Goal: Information Seeking & Learning: Learn about a topic

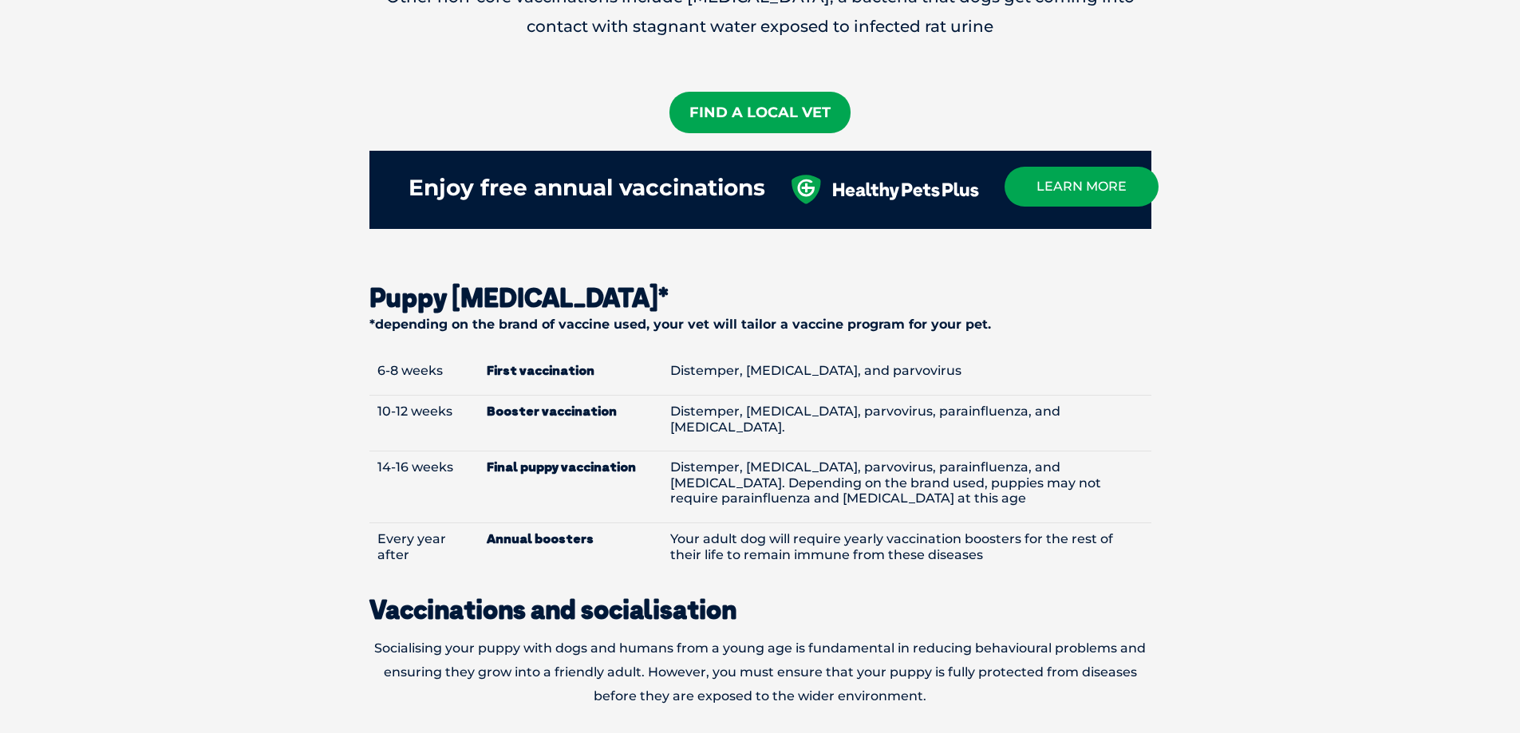
scroll to position [1729, 0]
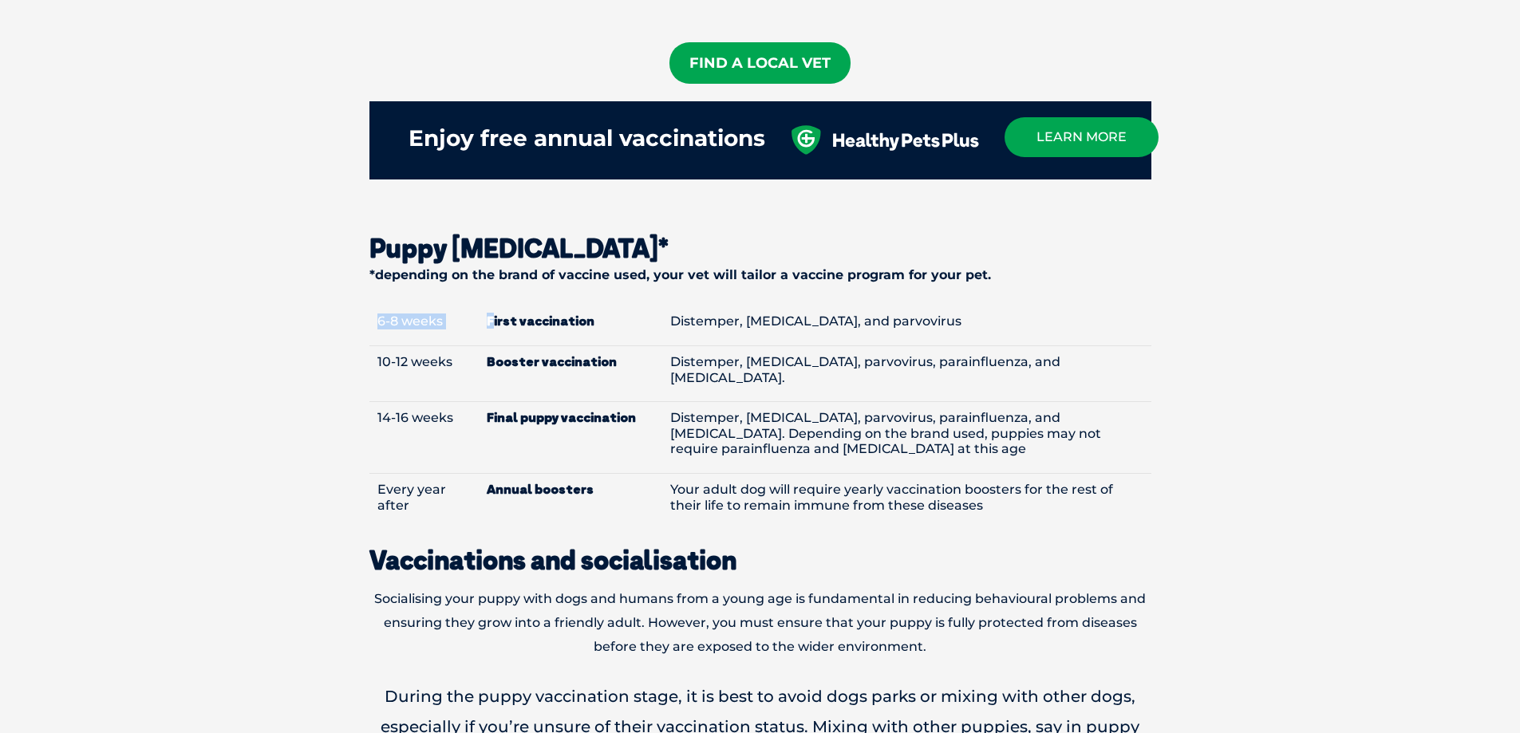
drag, startPoint x: 492, startPoint y: 298, endPoint x: 750, endPoint y: 281, distance: 259.1
click at [749, 281] on div "Why should I vaccinate my puppy? Vaccinations are essential in order to protect…" at bounding box center [760, 133] width 814 height 2328
click at [466, 359] on td "10-12 weeks" at bounding box center [424, 374] width 110 height 56
drag, startPoint x: 420, startPoint y: 346, endPoint x: 635, endPoint y: 330, distance: 216.1
click at [635, 346] on tr "10-12 weeks Booster vaccination Distemper, [MEDICAL_DATA], parvovirus, parainfl…" at bounding box center [760, 374] width 782 height 56
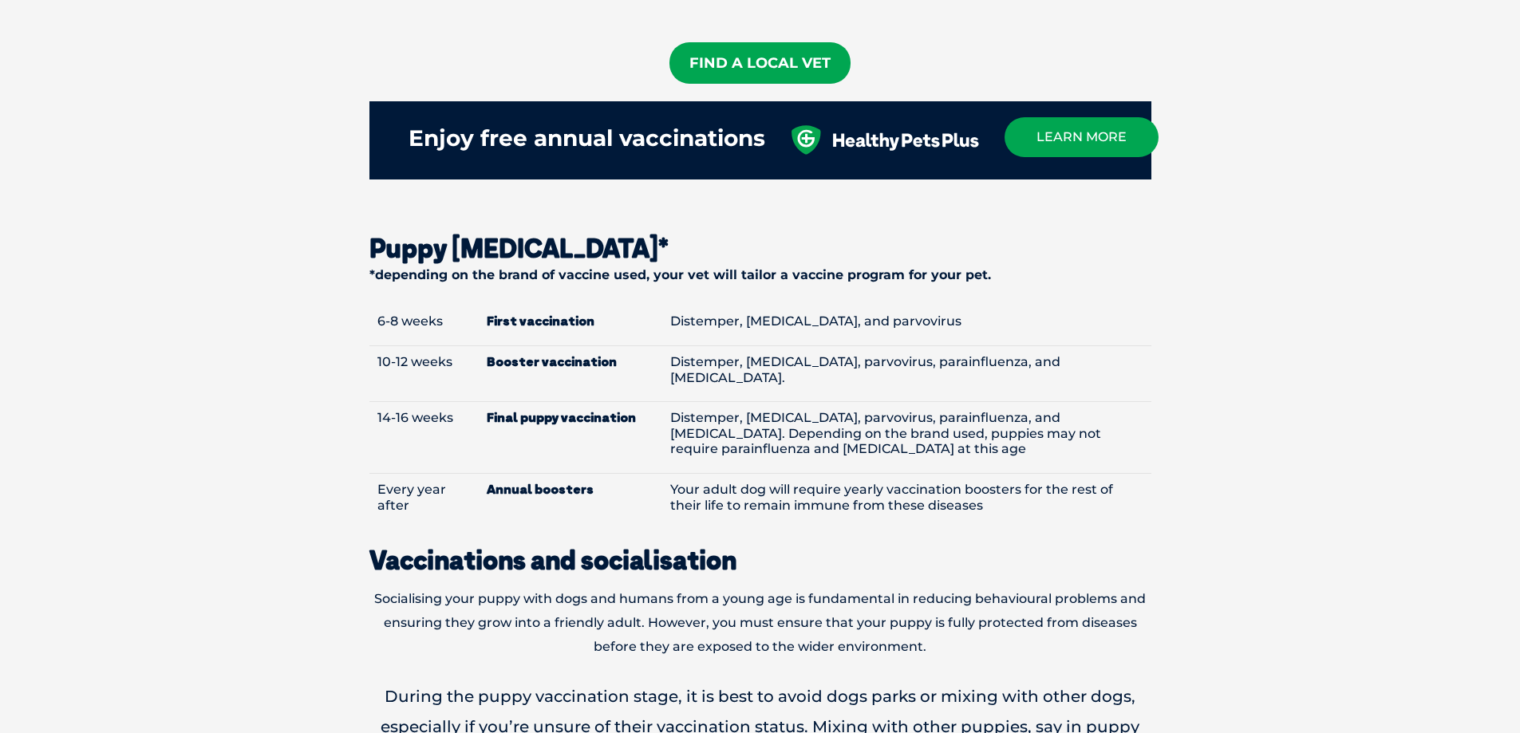
click at [685, 346] on td "Distemper, [MEDICAL_DATA], parvovirus, parainfluenza, and [MEDICAL_DATA]." at bounding box center [906, 374] width 489 height 56
drag, startPoint x: 403, startPoint y: 336, endPoint x: 779, endPoint y: 341, distance: 375.9
click at [713, 346] on tr "10-12 weeks Booster vaccination Distemper, [MEDICAL_DATA], parvovirus, parainfl…" at bounding box center [760, 374] width 782 height 56
click at [781, 346] on td "Distemper, [MEDICAL_DATA], parvovirus, parainfluenza, and [MEDICAL_DATA]." at bounding box center [906, 374] width 489 height 56
drag, startPoint x: 883, startPoint y: 339, endPoint x: 690, endPoint y: 346, distance: 192.4
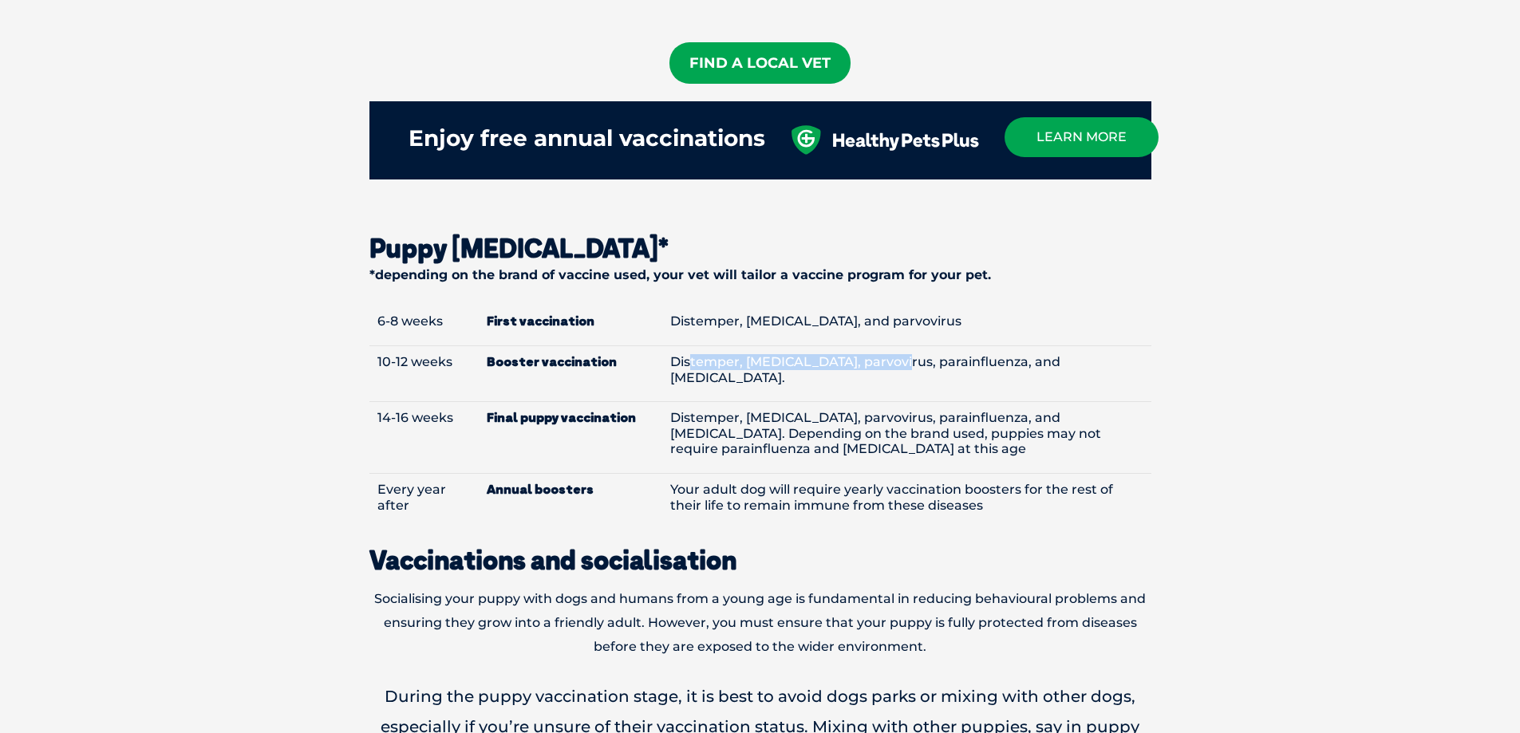
click at [689, 346] on td "Distemper, [MEDICAL_DATA], parvovirus, parainfluenza, and [MEDICAL_DATA]." at bounding box center [906, 374] width 489 height 56
click at [792, 346] on td "Distemper, [MEDICAL_DATA], parvovirus, parainfluenza, and [MEDICAL_DATA]." at bounding box center [906, 374] width 489 height 56
drag, startPoint x: 795, startPoint y: 342, endPoint x: 981, endPoint y: 333, distance: 187.0
click at [977, 346] on td "Distemper, [MEDICAL_DATA], parvovirus, parainfluenza, and [MEDICAL_DATA]." at bounding box center [906, 374] width 489 height 56
drag, startPoint x: 1050, startPoint y: 336, endPoint x: 975, endPoint y: 342, distance: 75.3
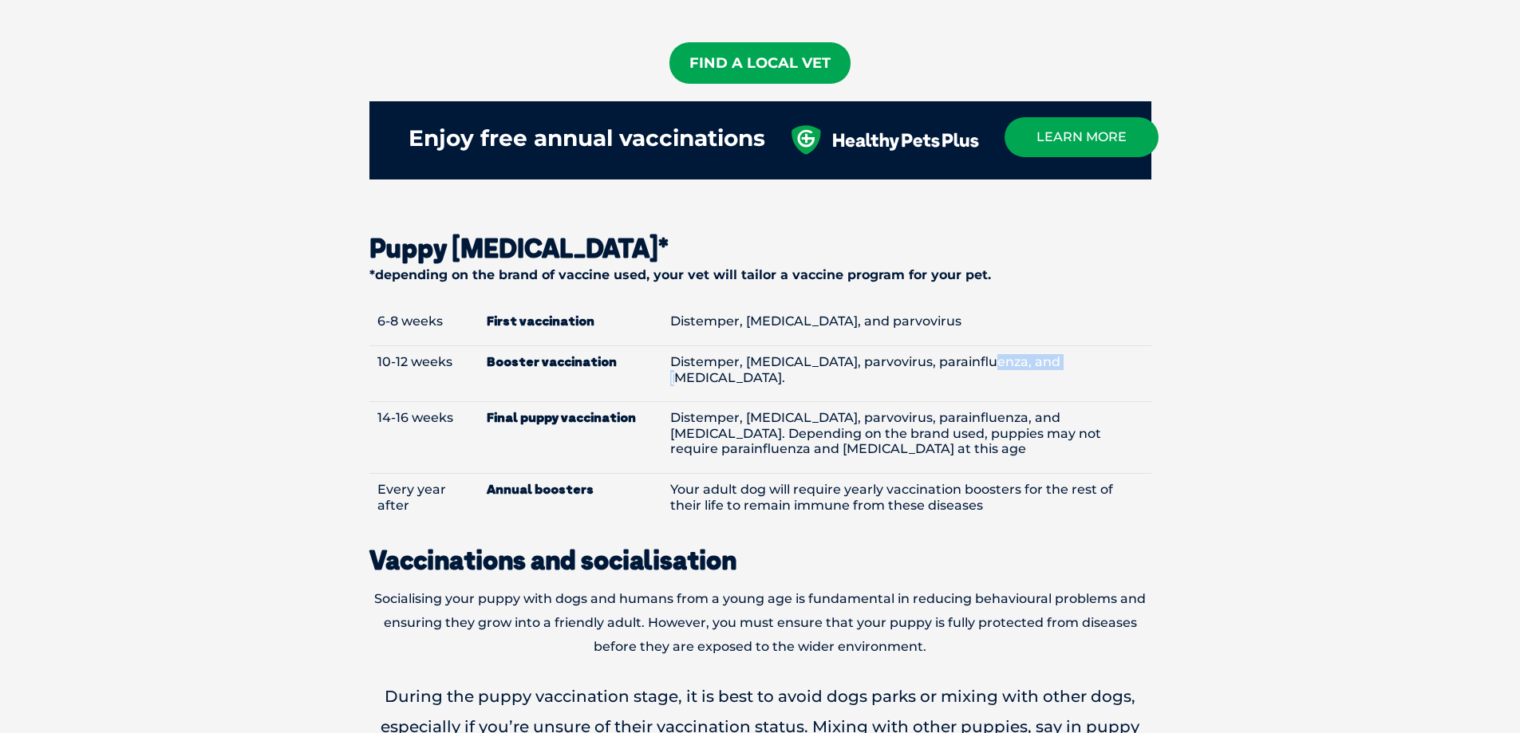
click at [975, 346] on td "Distemper, [MEDICAL_DATA], parvovirus, parainfluenza, and [MEDICAL_DATA]." at bounding box center [906, 374] width 489 height 56
drag, startPoint x: 381, startPoint y: 386, endPoint x: 836, endPoint y: 385, distance: 455.6
click at [819, 402] on tr "14-16 weeks Final puppy vaccination Distemper, [MEDICAL_DATA], parvovirus, para…" at bounding box center [760, 438] width 782 height 72
click at [848, 402] on td "Distemper, [MEDICAL_DATA], parvovirus, parainfluenza, and [MEDICAL_DATA]. Depen…" at bounding box center [906, 438] width 489 height 72
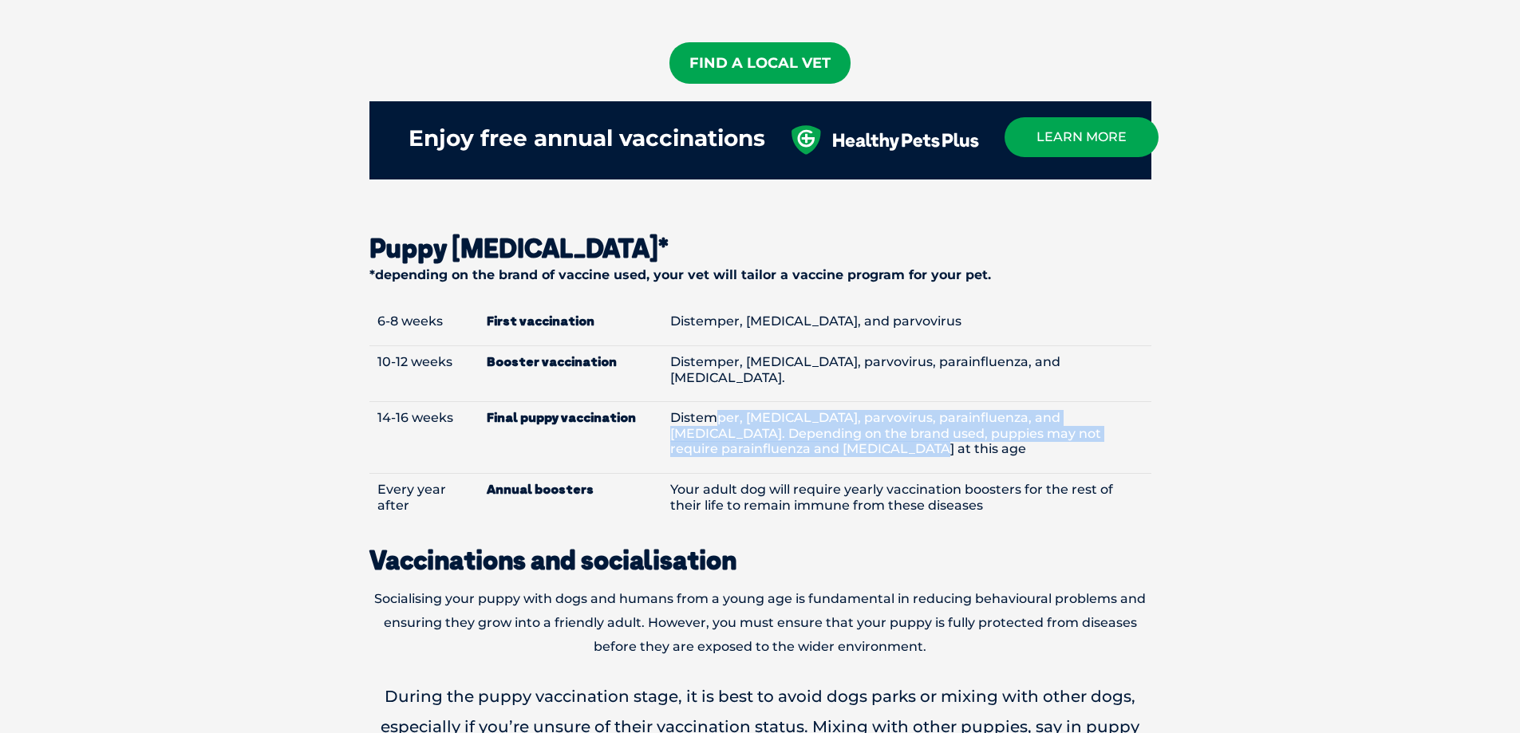
drag, startPoint x: 713, startPoint y: 382, endPoint x: 834, endPoint y: 407, distance: 123.0
click at [834, 407] on td "Distemper, [MEDICAL_DATA], parvovirus, parainfluenza, and [MEDICAL_DATA]. Depen…" at bounding box center [906, 438] width 489 height 72
click at [742, 424] on td "Distemper, [MEDICAL_DATA], parvovirus, parainfluenza, and [MEDICAL_DATA]. Depen…" at bounding box center [906, 438] width 489 height 72
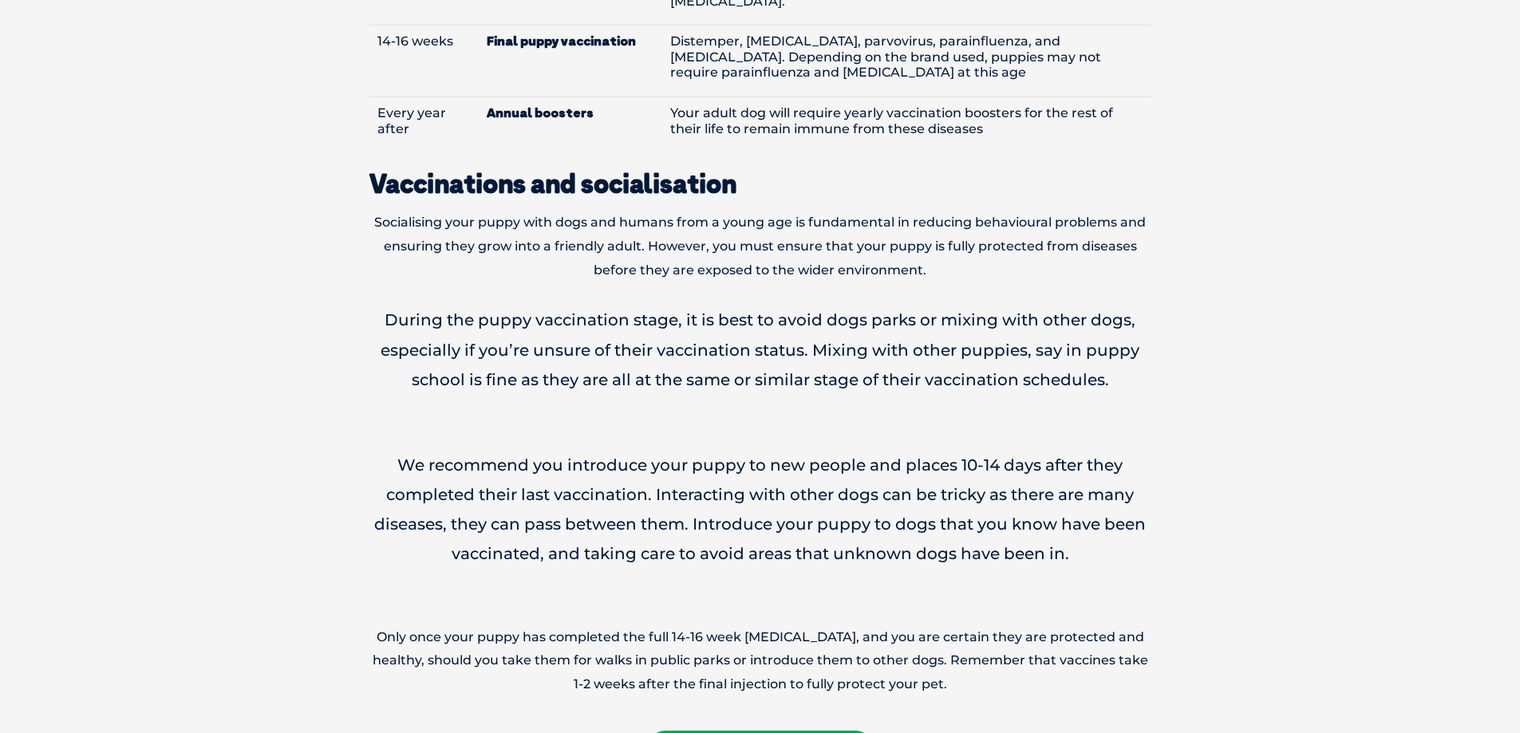
scroll to position [2128, 0]
